Goal: Information Seeking & Learning: Learn about a topic

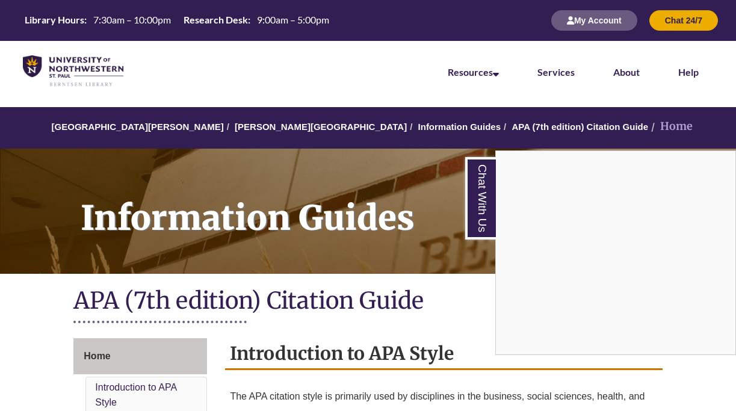
scroll to position [376, 0]
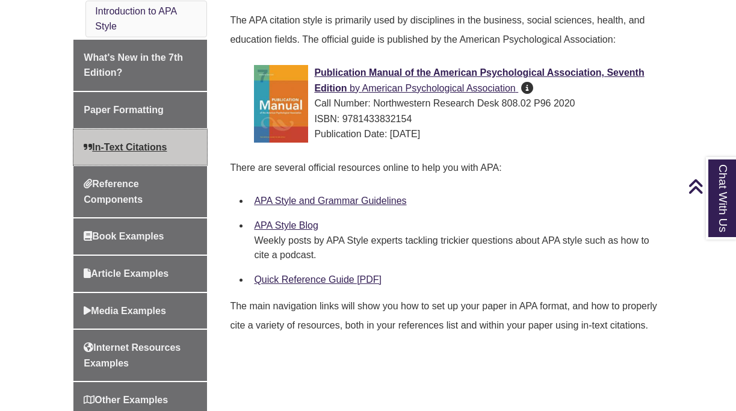
click at [118, 143] on span "In-Text Citations" at bounding box center [125, 147] width 83 height 10
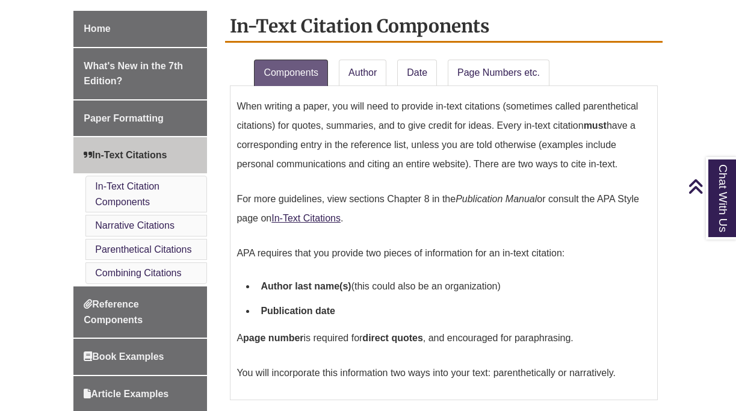
scroll to position [344, 0]
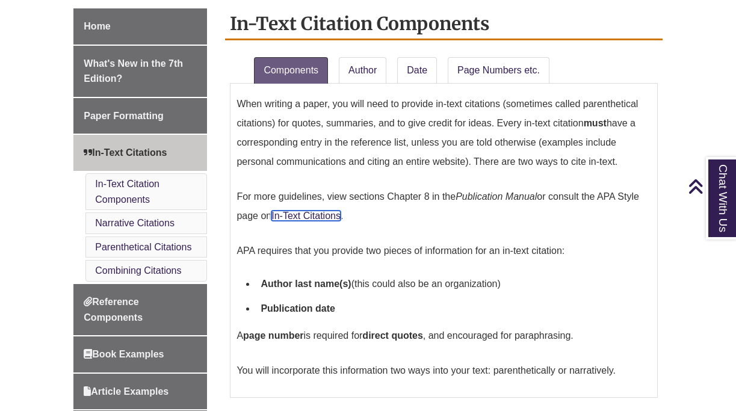
click at [326, 211] on link "In-Text Citations" at bounding box center [305, 216] width 69 height 10
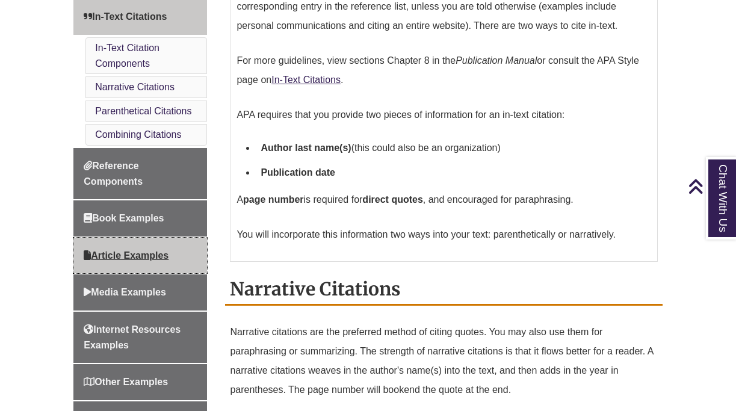
scroll to position [481, 0]
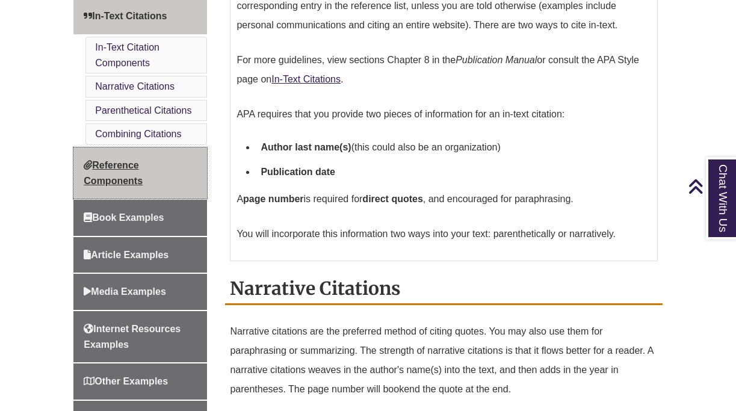
click at [121, 164] on span "Reference Components" at bounding box center [113, 173] width 59 height 26
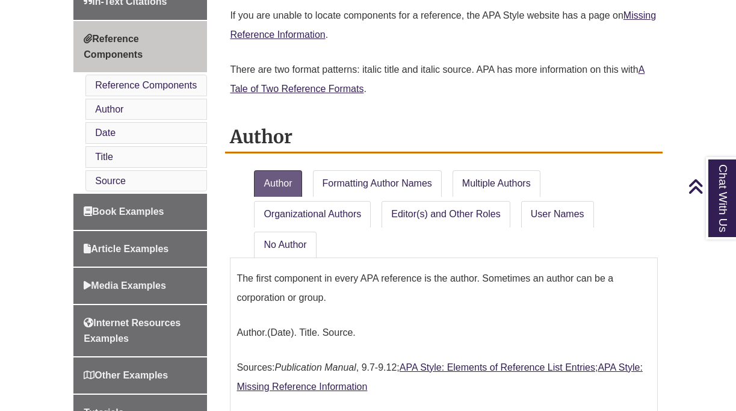
scroll to position [500, 0]
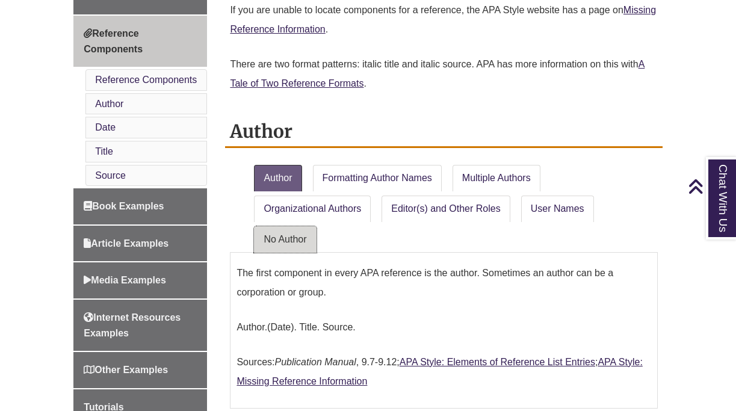
click at [291, 226] on link "No Author" at bounding box center [285, 239] width 62 height 26
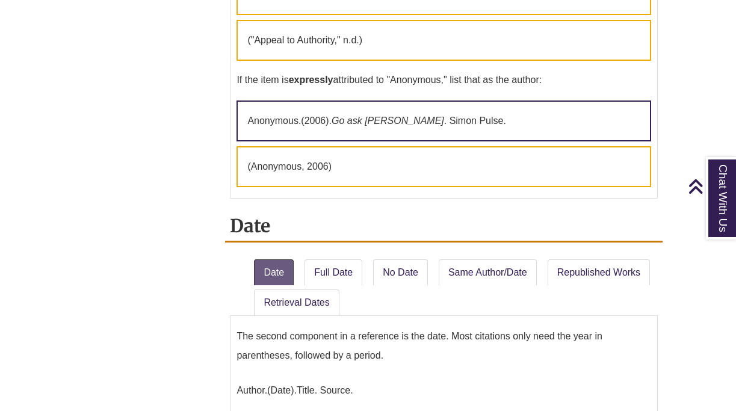
scroll to position [1160, 0]
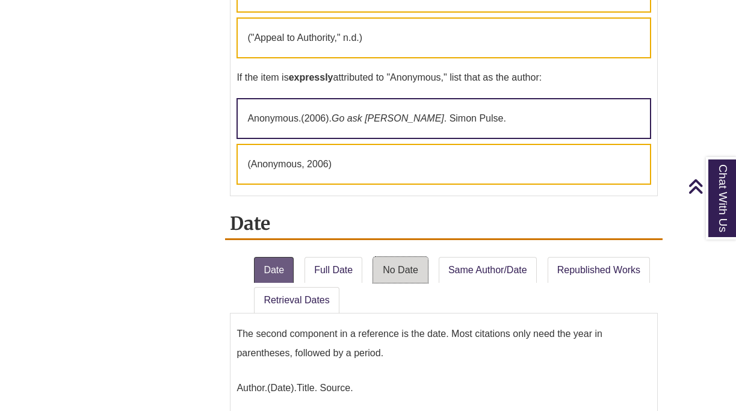
click at [397, 272] on link "No Date" at bounding box center [400, 270] width 55 height 26
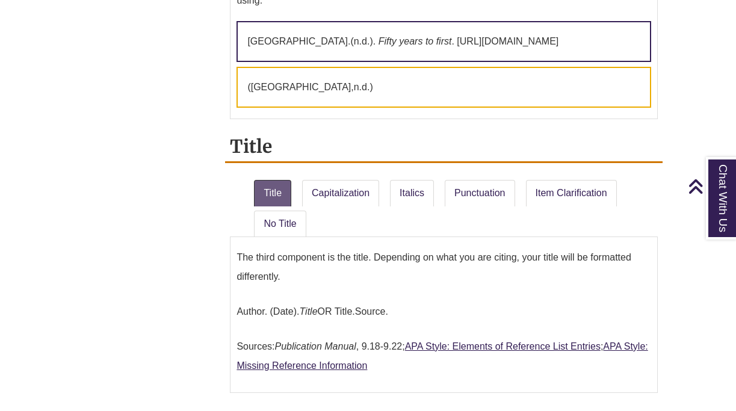
scroll to position [1554, 0]
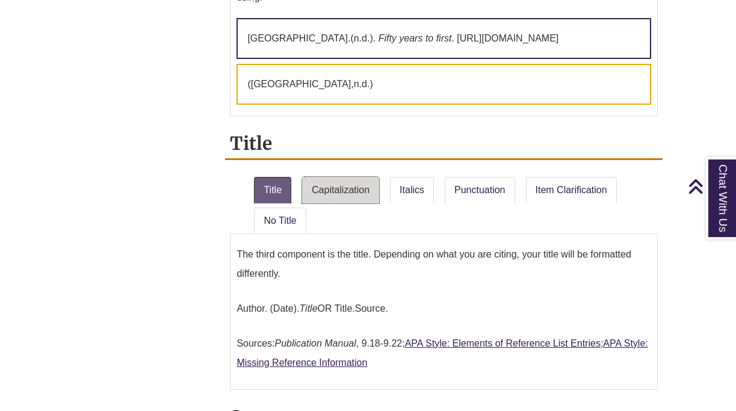
click at [331, 185] on link "Capitalization" at bounding box center [340, 190] width 77 height 26
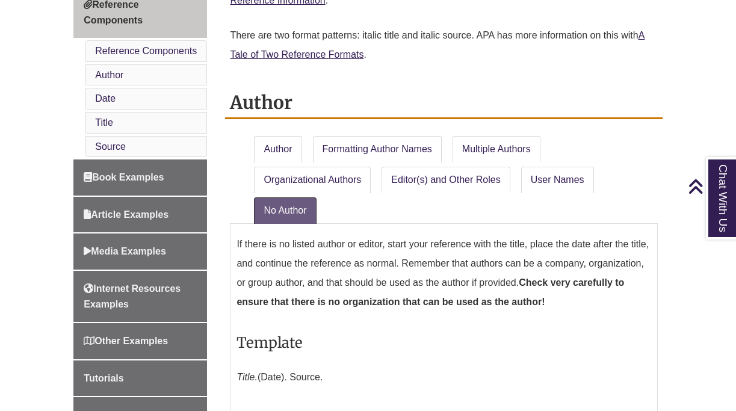
scroll to position [528, 0]
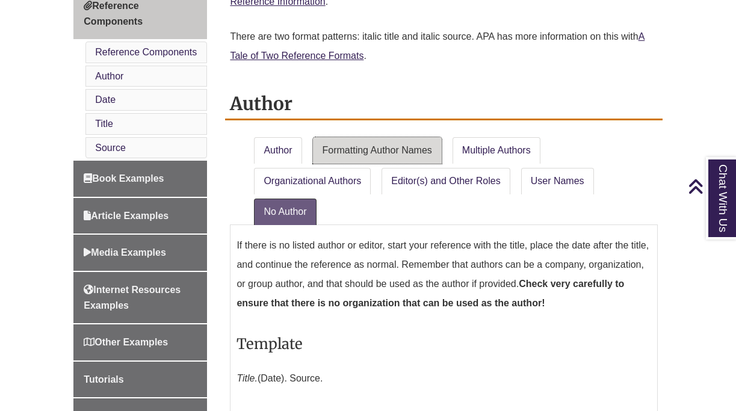
click at [369, 137] on link "Formatting Author Names" at bounding box center [377, 150] width 129 height 26
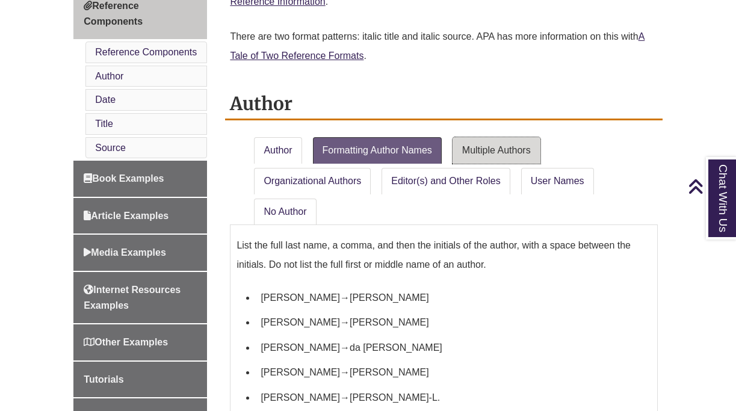
click at [500, 137] on link "Multiple Authors" at bounding box center [496, 150] width 88 height 26
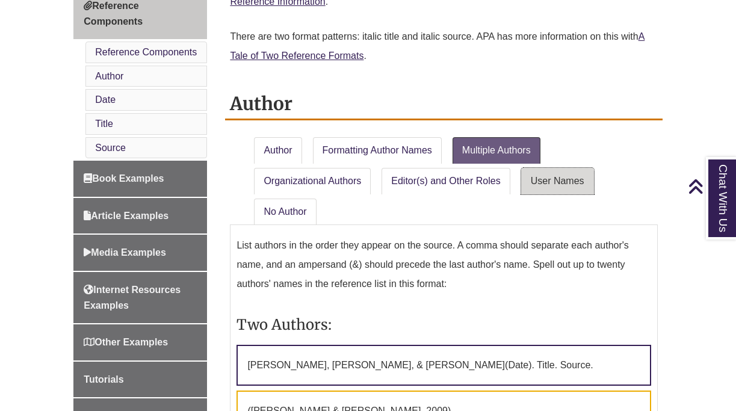
click at [561, 168] on link "User Names" at bounding box center [557, 181] width 73 height 26
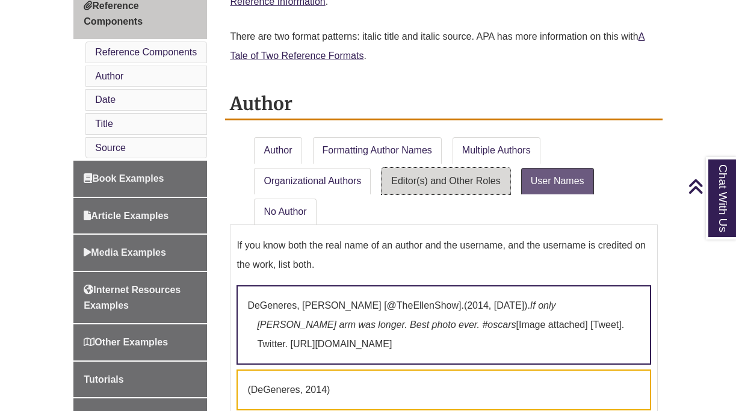
click at [462, 168] on link "Editor(s) and Other Roles" at bounding box center [445, 181] width 128 height 26
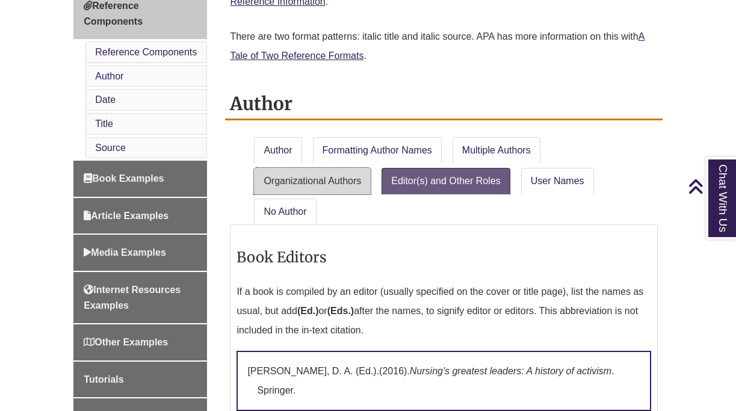
click at [307, 168] on link "Organizational Authors" at bounding box center [312, 181] width 117 height 26
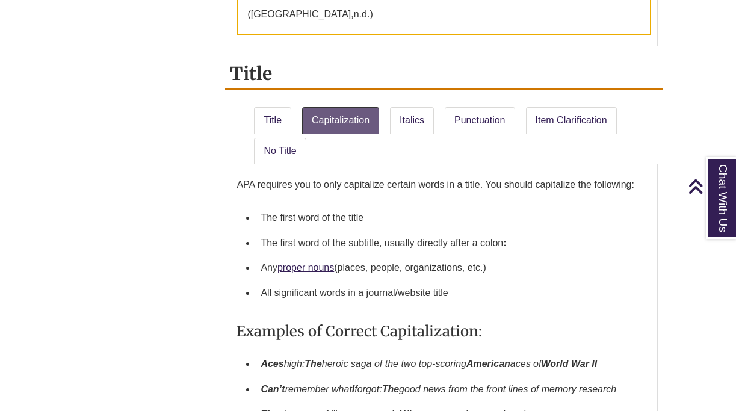
scroll to position [1805, 0]
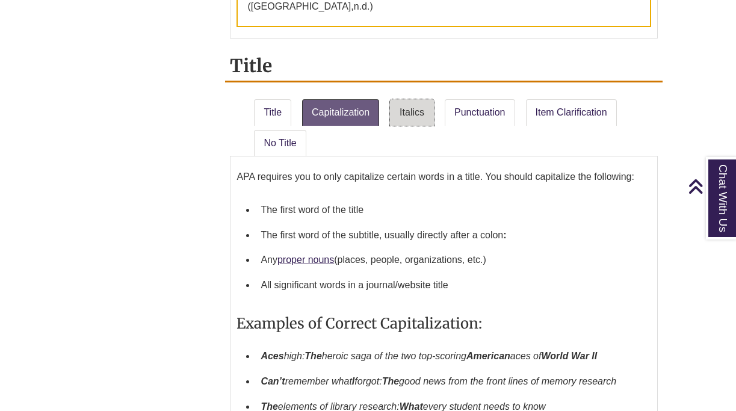
click at [417, 126] on link "Italics" at bounding box center [412, 112] width 44 height 26
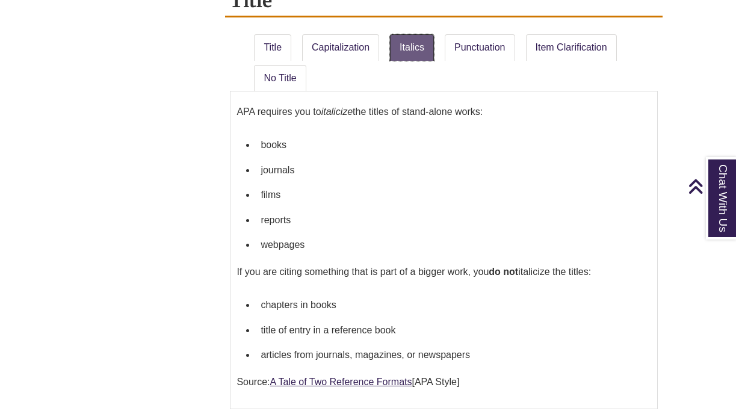
scroll to position [1869, 0]
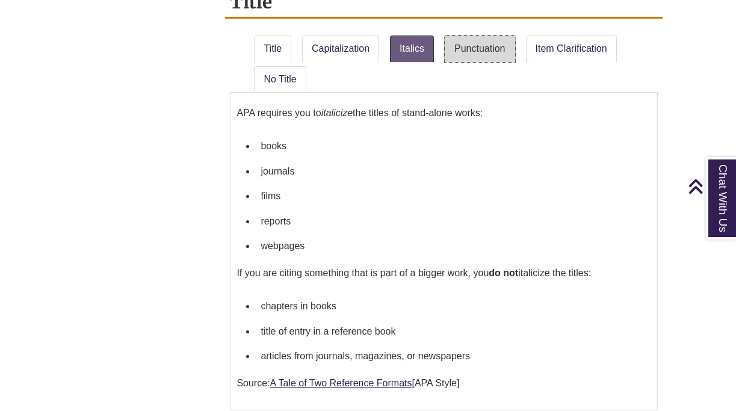
click at [482, 54] on link "Punctuation" at bounding box center [479, 48] width 70 height 26
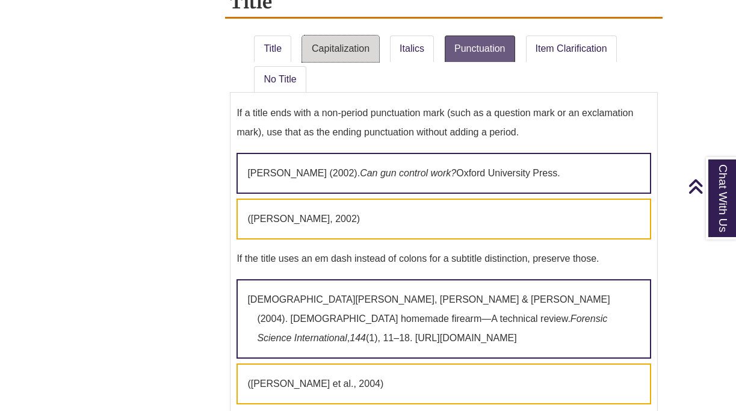
click at [354, 52] on link "Capitalization" at bounding box center [340, 48] width 77 height 26
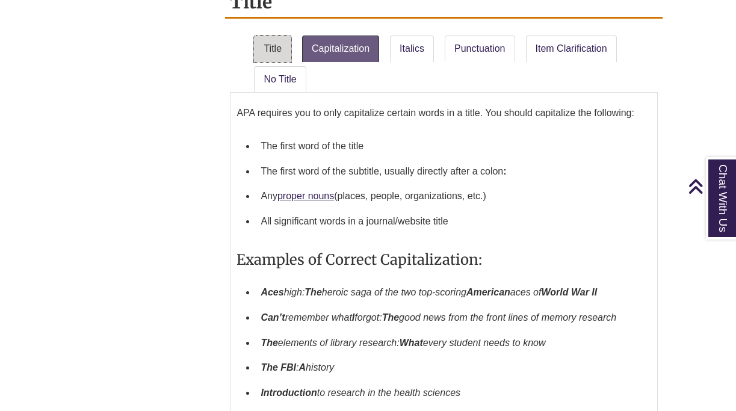
click at [287, 54] on link "Title" at bounding box center [272, 48] width 37 height 26
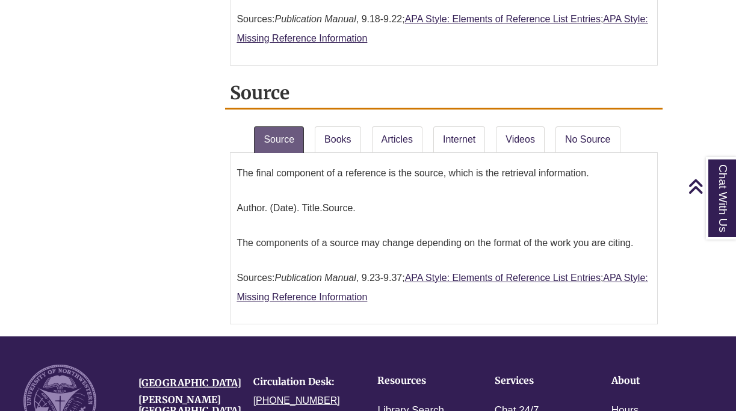
scroll to position [2055, 0]
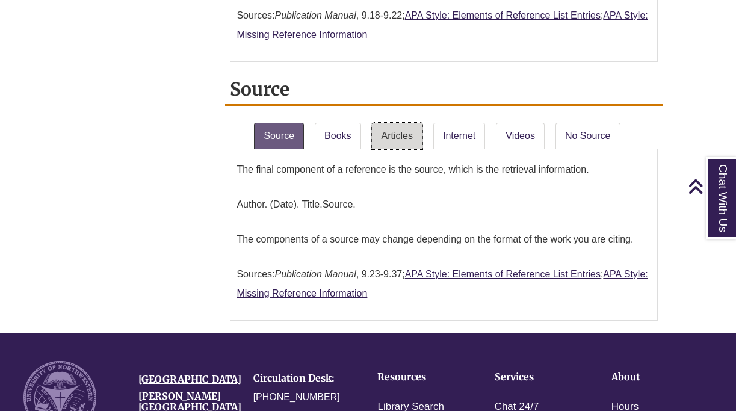
click at [398, 149] on link "Articles" at bounding box center [397, 136] width 51 height 26
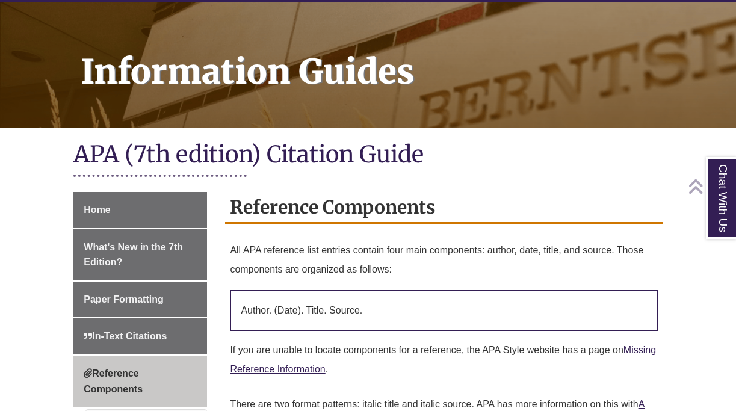
scroll to position [161, 0]
